Goal: Use online tool/utility

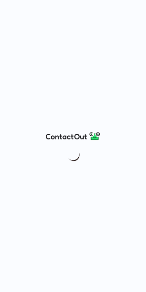
click at [70, 10] on div at bounding box center [73, 146] width 146 height 292
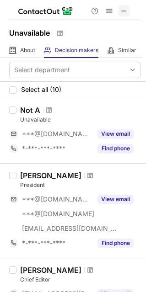
click at [128, 11] on span at bounding box center [123, 10] width 7 height 7
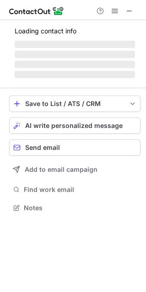
scroll to position [207, 146]
